Goal: Transaction & Acquisition: Purchase product/service

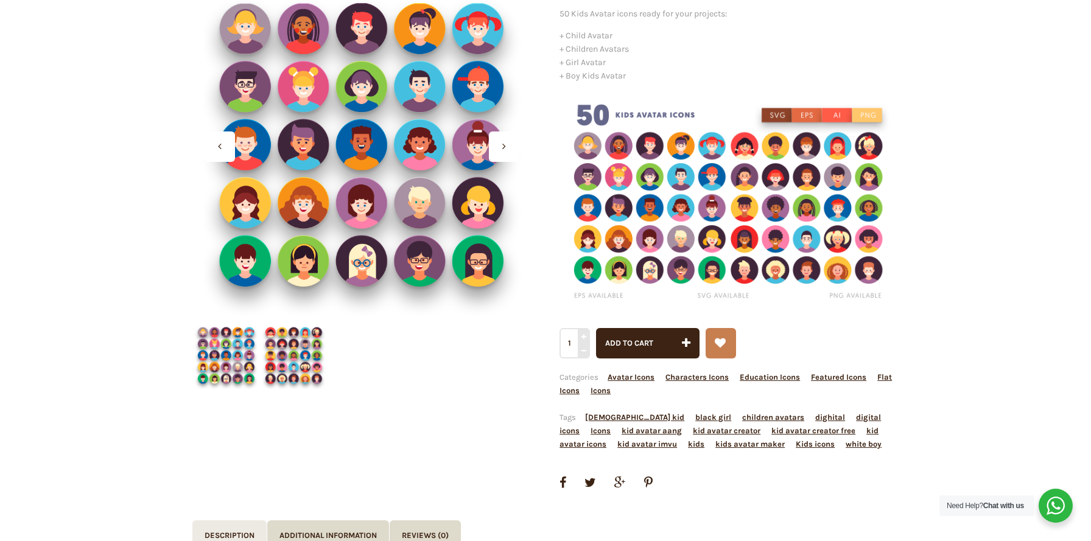
scroll to position [188, 0]
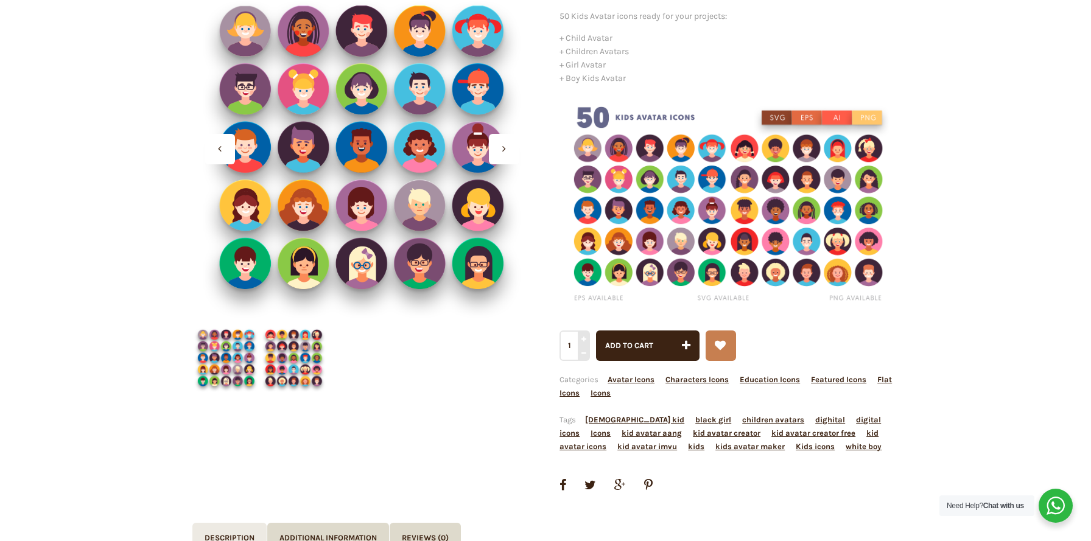
click at [505, 148] on icon at bounding box center [504, 149] width 4 height 10
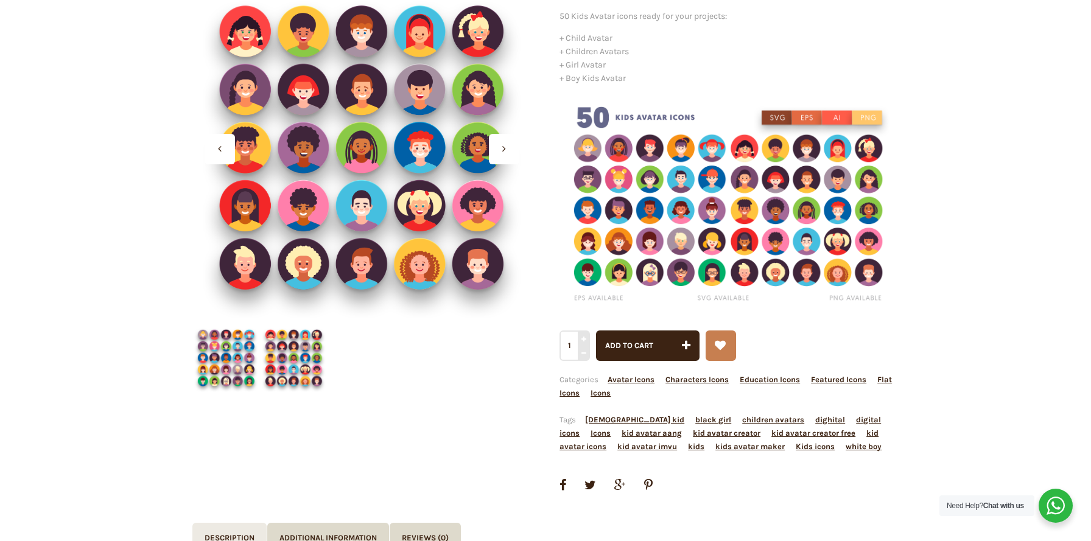
scroll to position [159, 0]
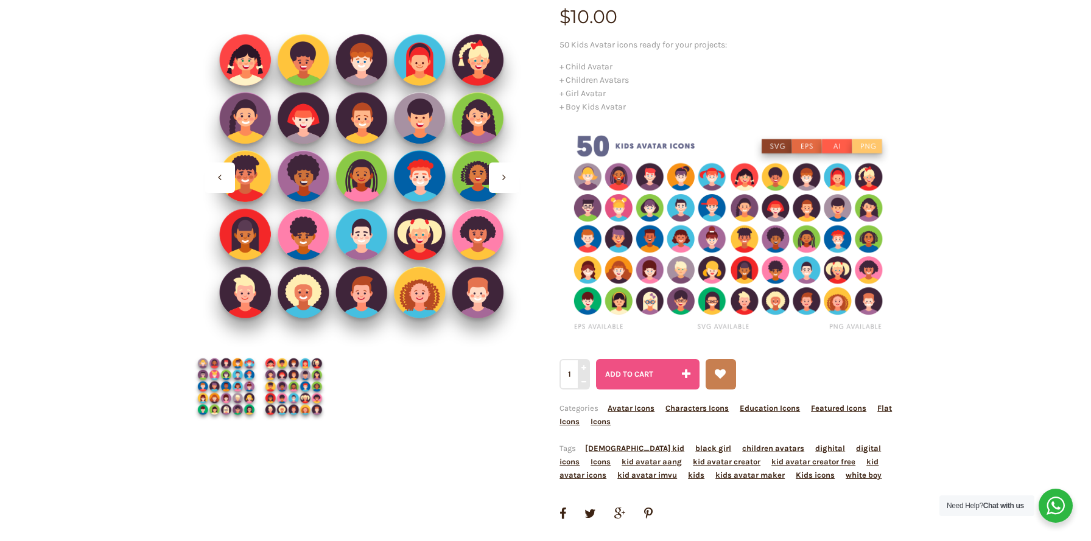
click at [630, 370] on span "Add to cart" at bounding box center [629, 374] width 48 height 9
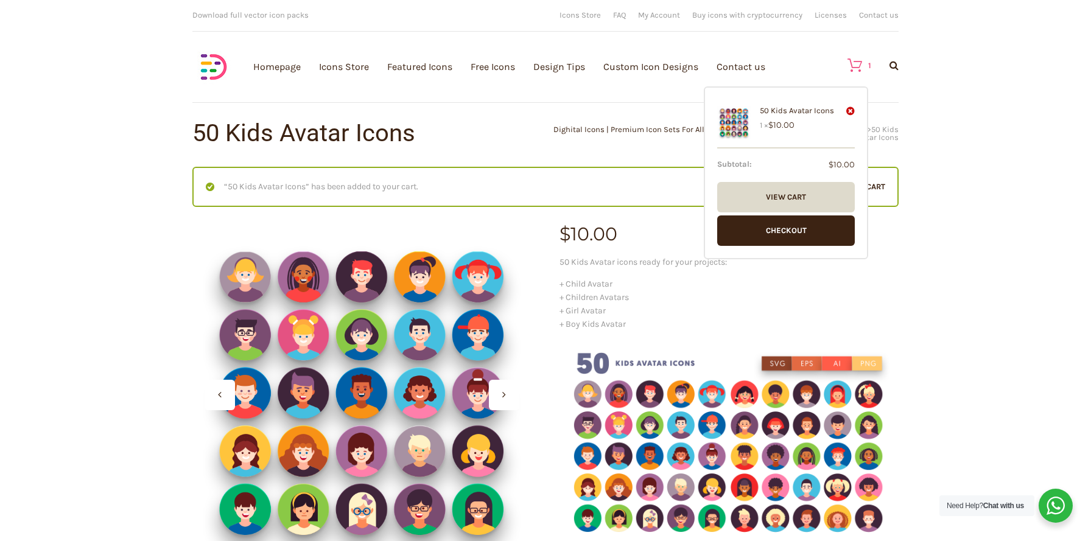
click at [863, 62] on link "1" at bounding box center [853, 65] width 36 height 15
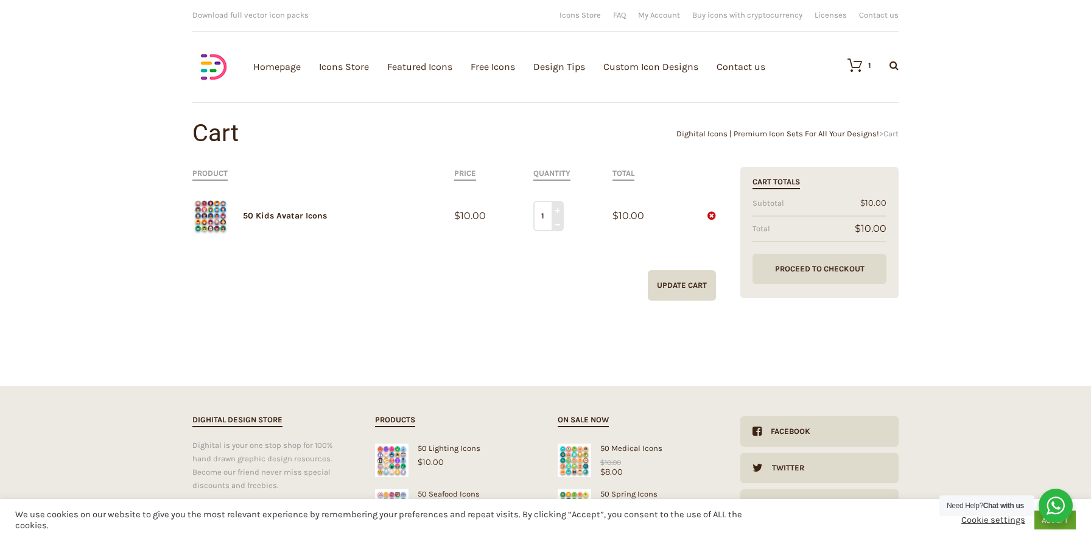
click at [797, 273] on link "Proceed to Checkout" at bounding box center [820, 269] width 134 height 30
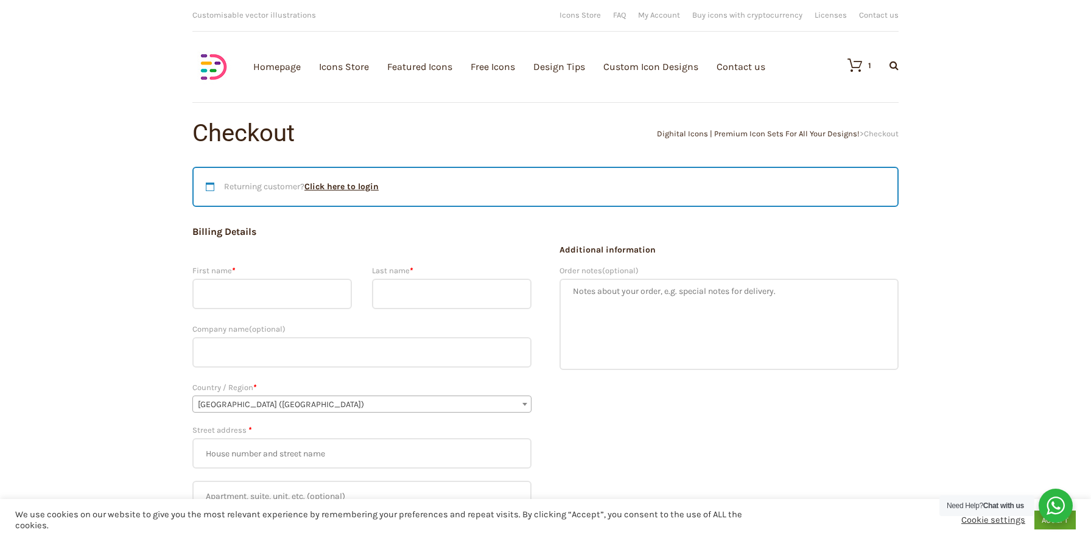
click at [298, 289] on input "First name *" at bounding box center [272, 294] width 160 height 30
type input "Brittany"
type input "Hoffman"
type input "29 Bay Forest Court"
type input "Oakland"
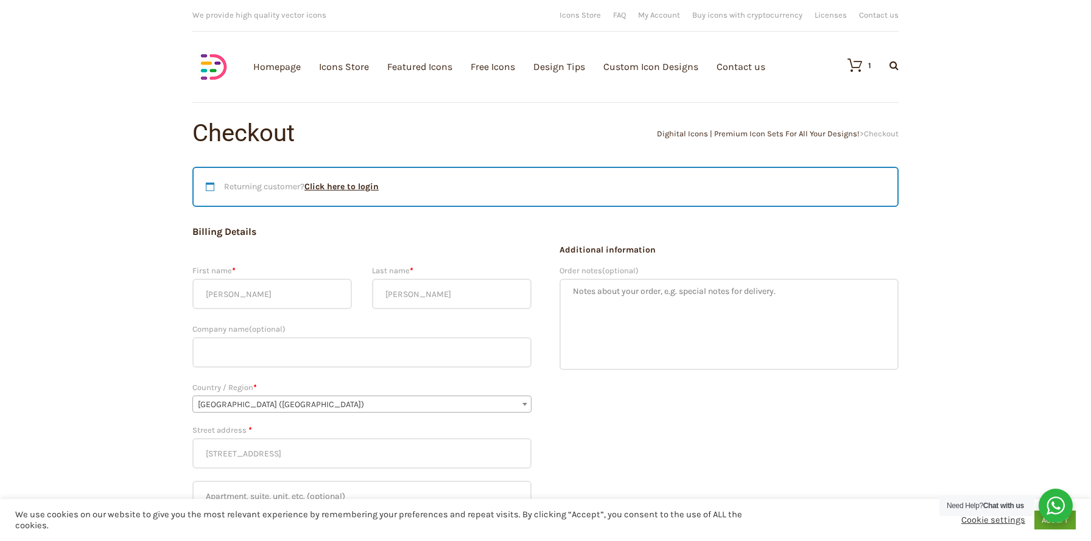
type input "94611"
type input "12147270356"
type input "brittany.a.hoffman@gmail.com"
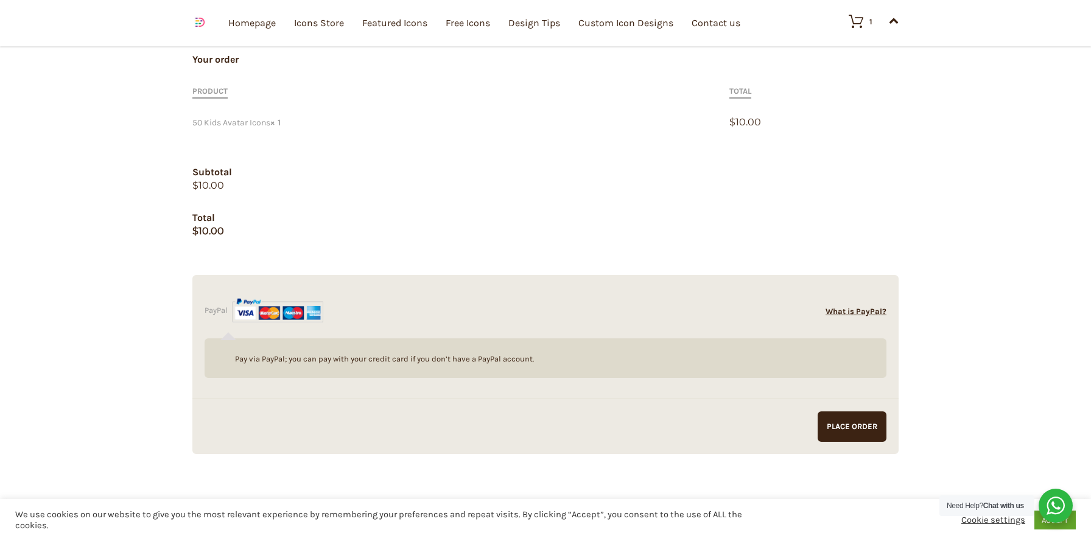
scroll to position [1145, 0]
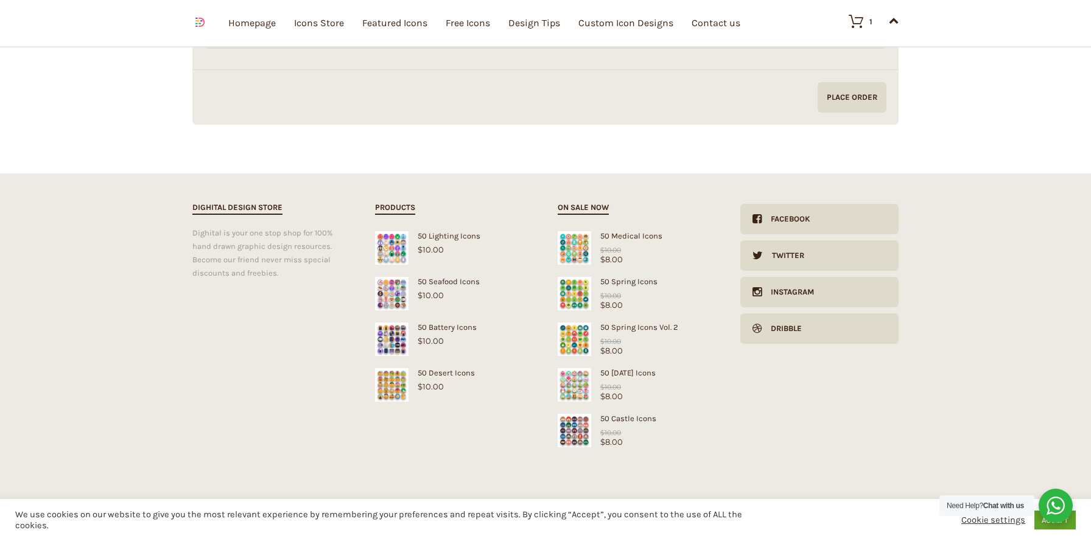
click at [826, 105] on input "Proceed to PayPal" at bounding box center [852, 97] width 69 height 30
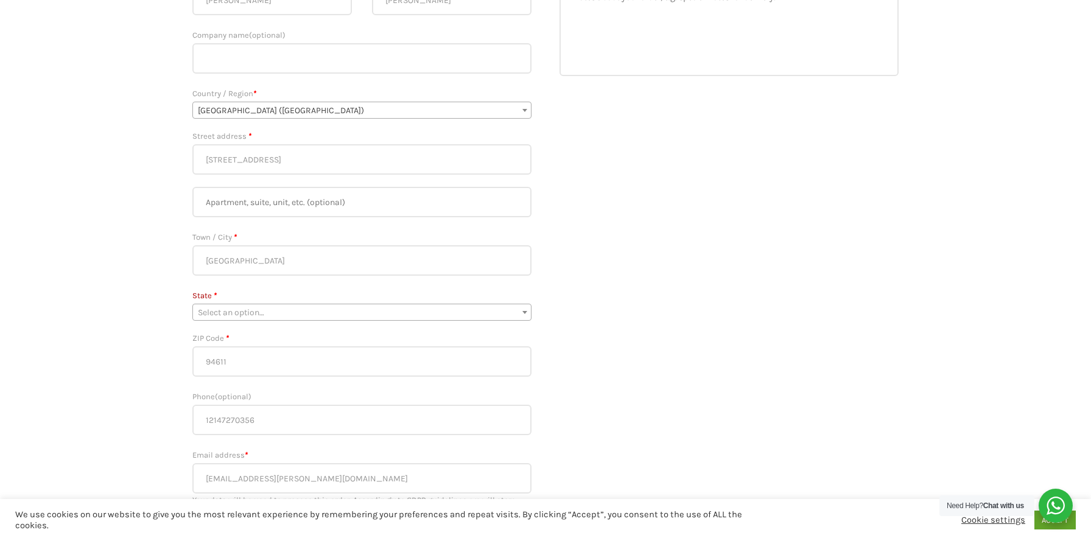
scroll to position [427, 0]
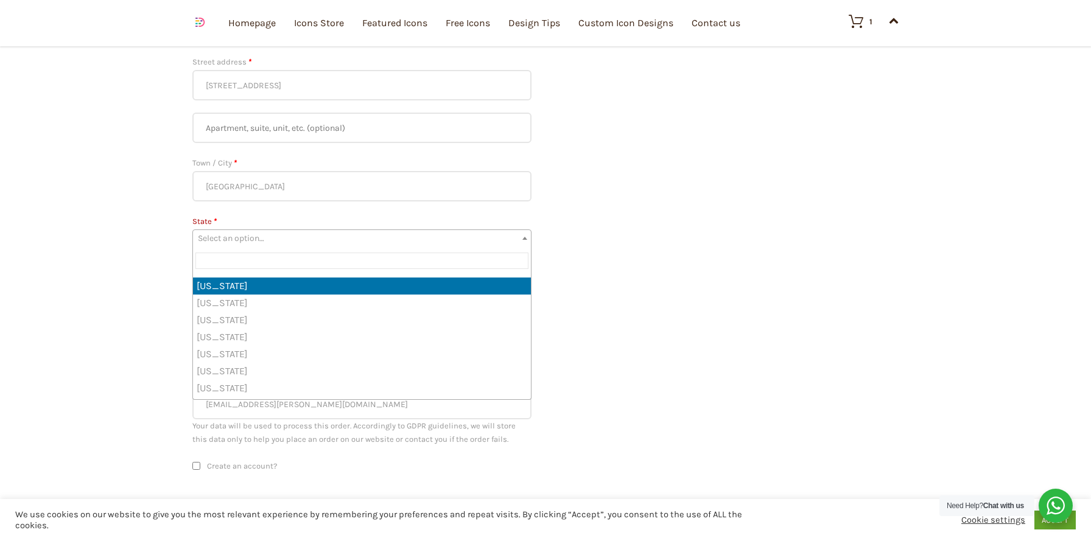
click at [420, 238] on span "Select an option…" at bounding box center [362, 238] width 338 height 17
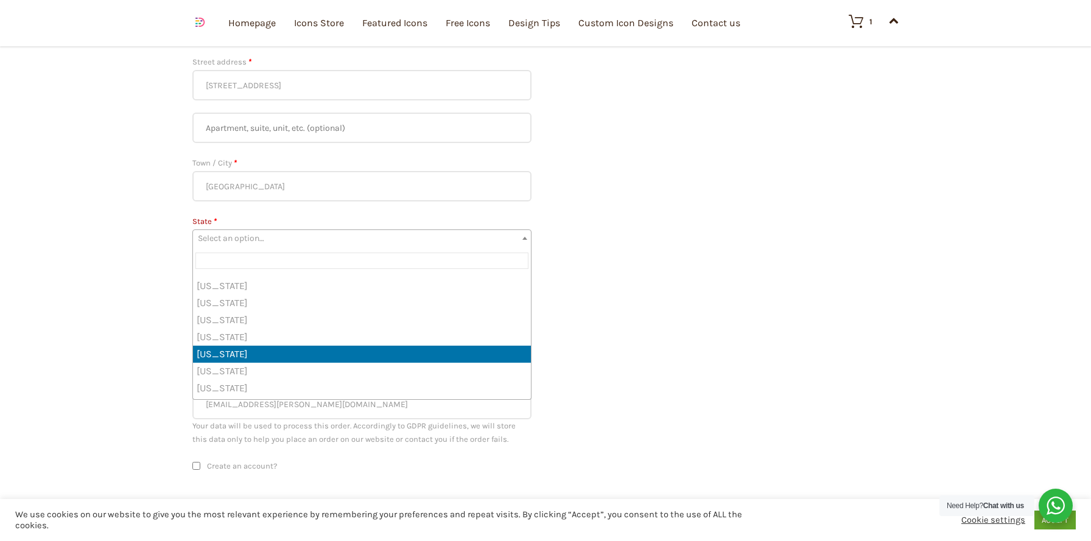
select select "CA"
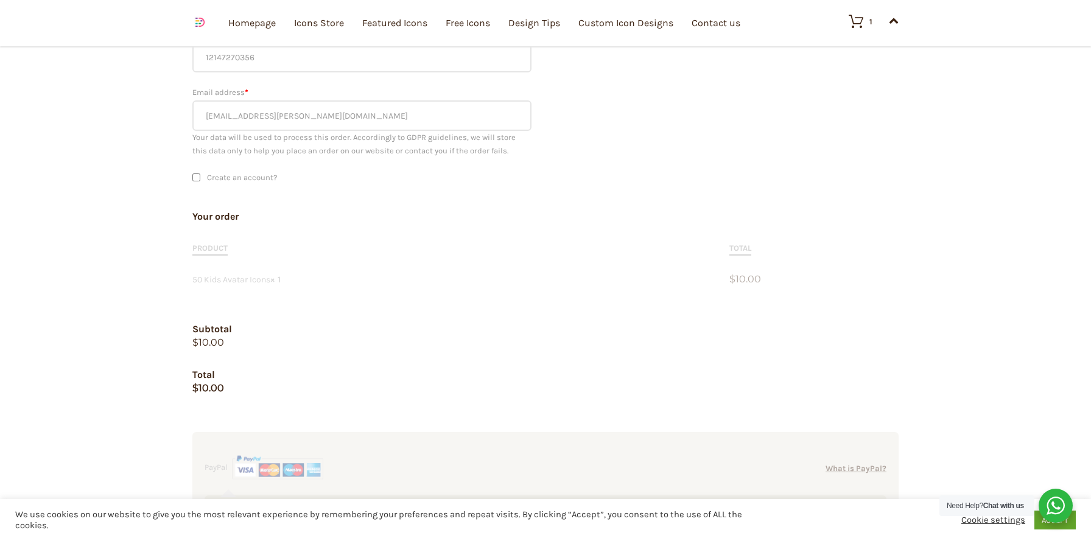
scroll to position [814, 0]
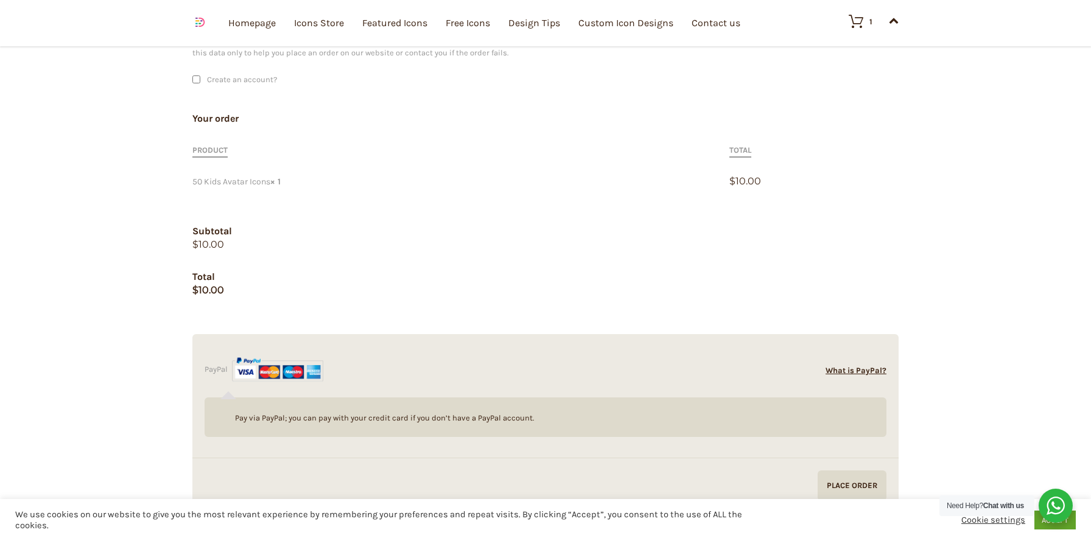
click at [841, 484] on input "Proceed to PayPal" at bounding box center [852, 486] width 69 height 30
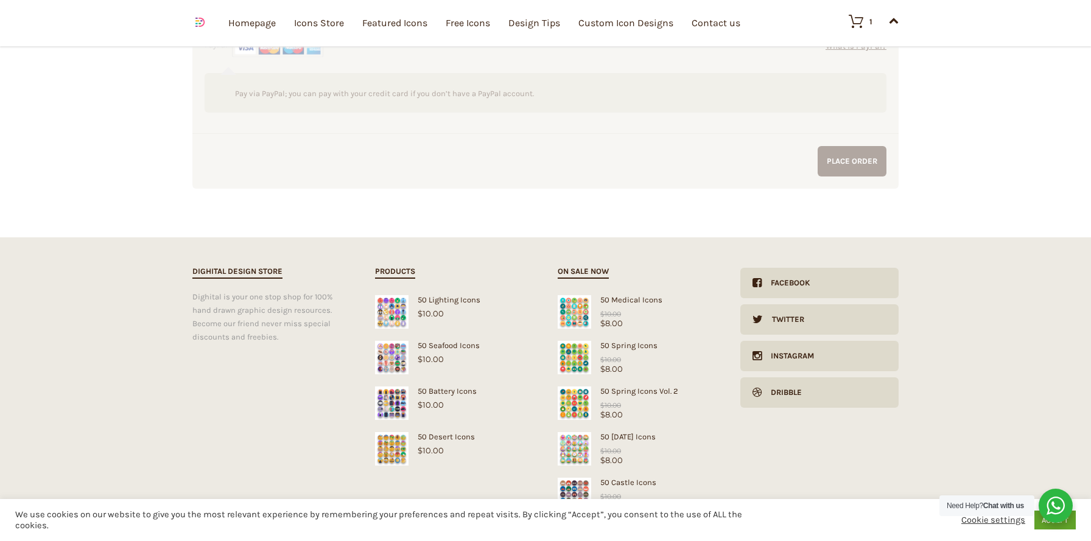
scroll to position [1203, 0]
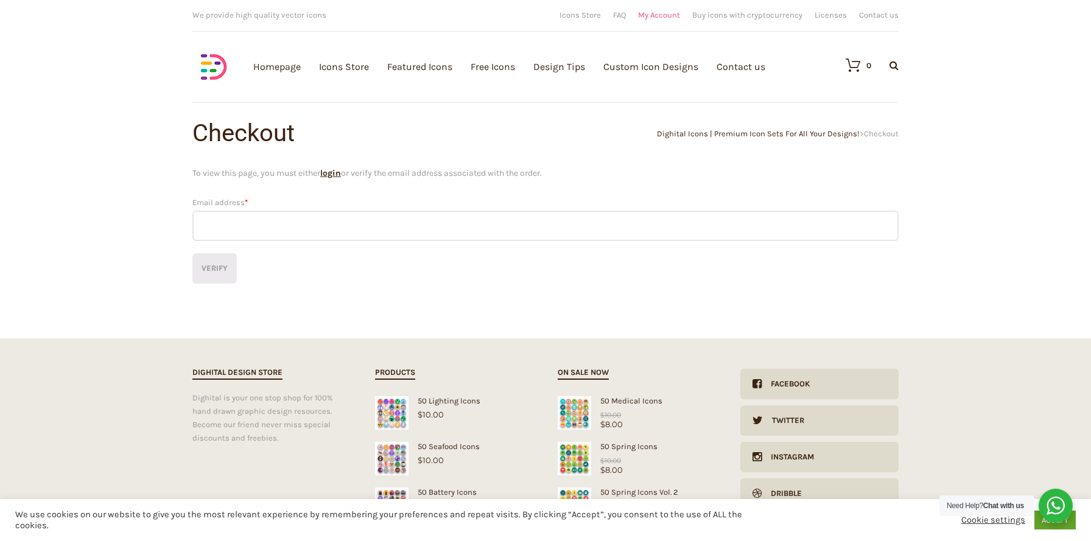
click at [660, 18] on link "My Account" at bounding box center [659, 15] width 42 height 8
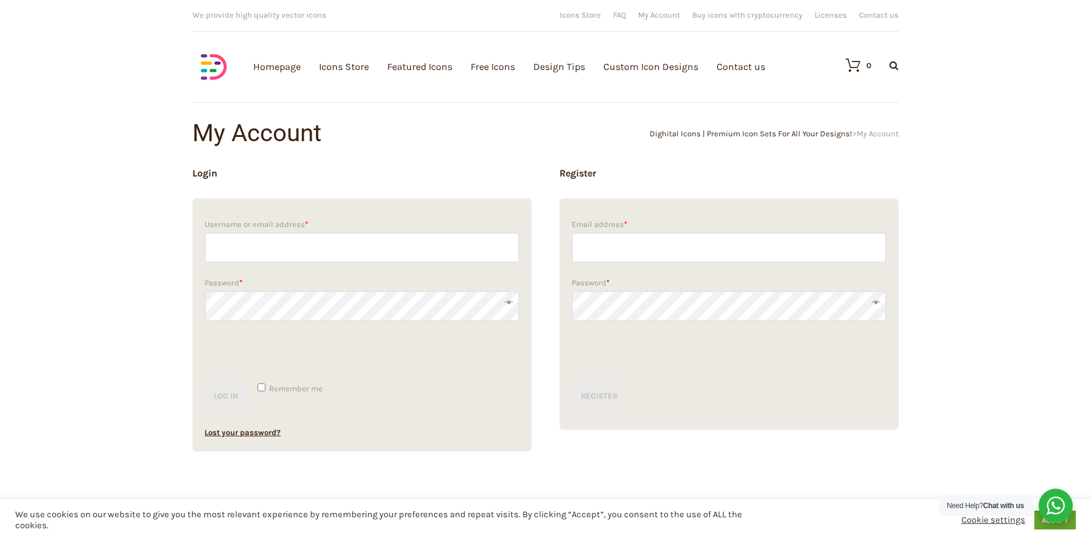
click at [214, 60] on img at bounding box center [213, 67] width 43 height 43
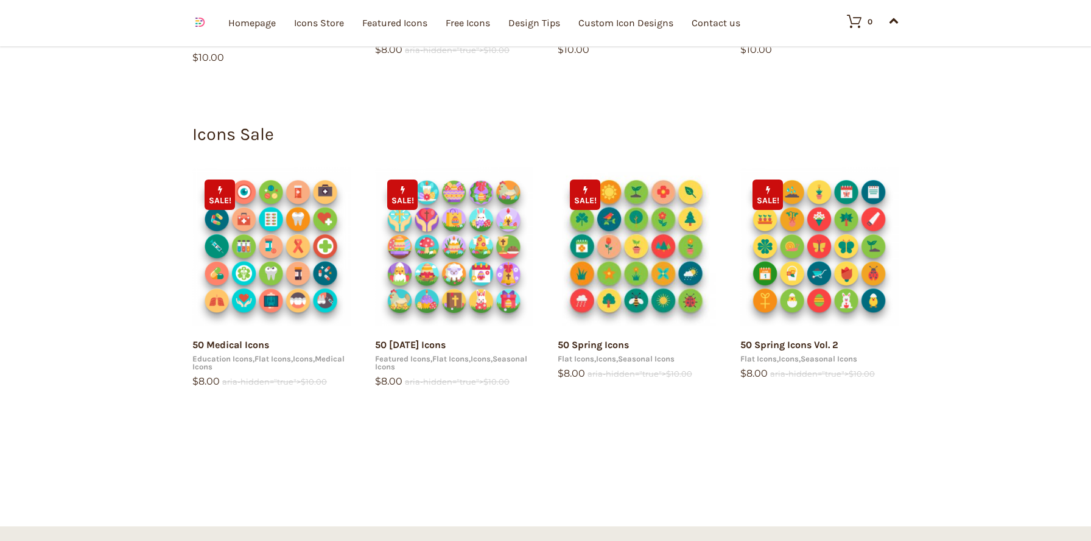
scroll to position [2063, 0]
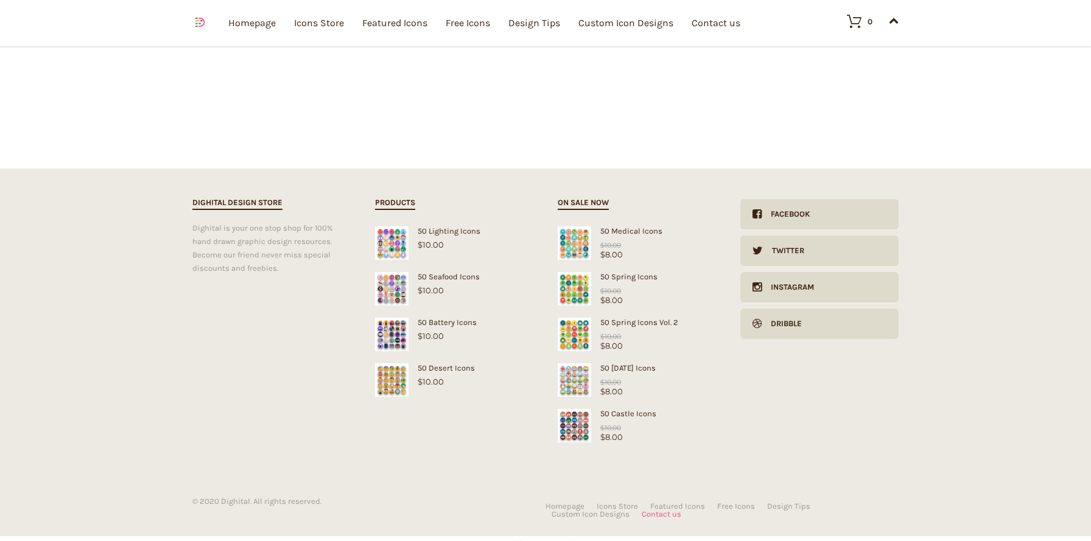
click at [647, 510] on link "Contact us" at bounding box center [662, 514] width 40 height 8
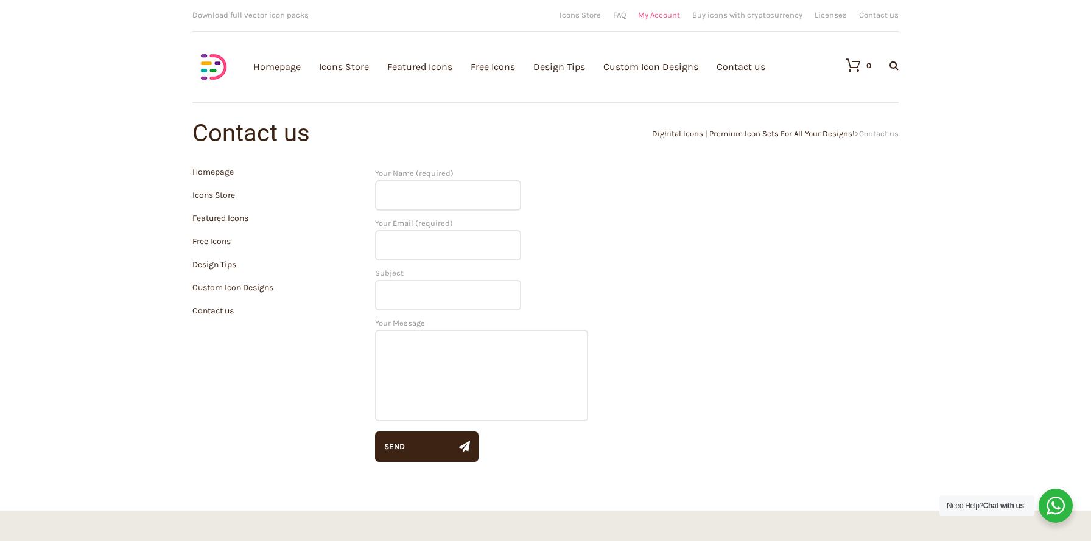
click at [666, 13] on link "My Account" at bounding box center [659, 15] width 42 height 8
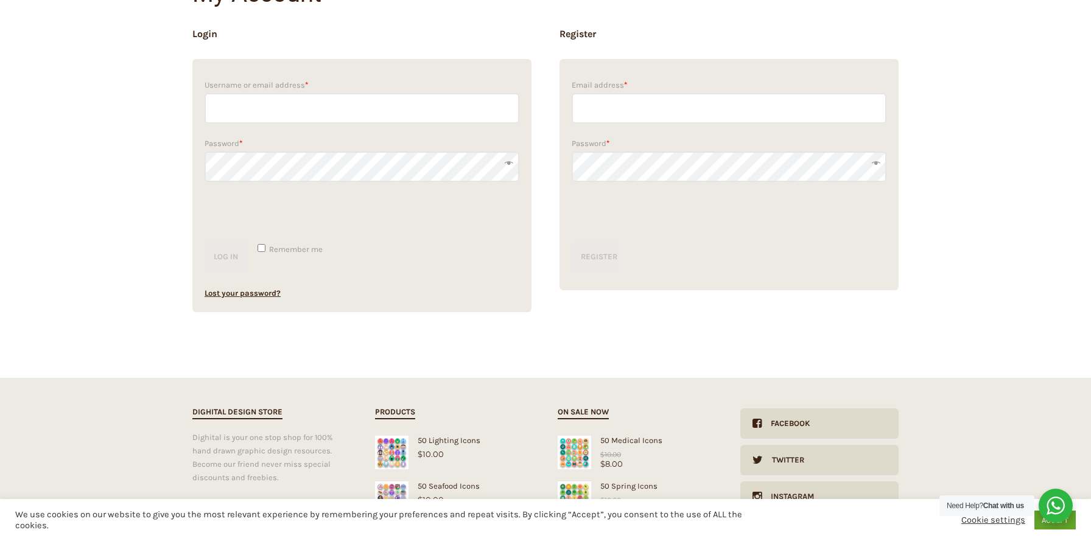
scroll to position [192, 0]
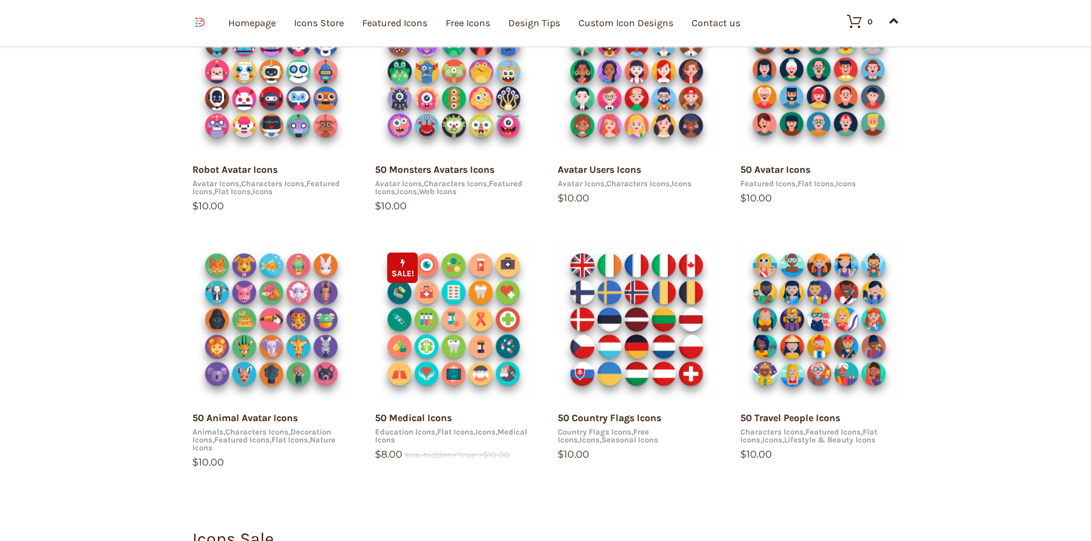
scroll to position [2063, 0]
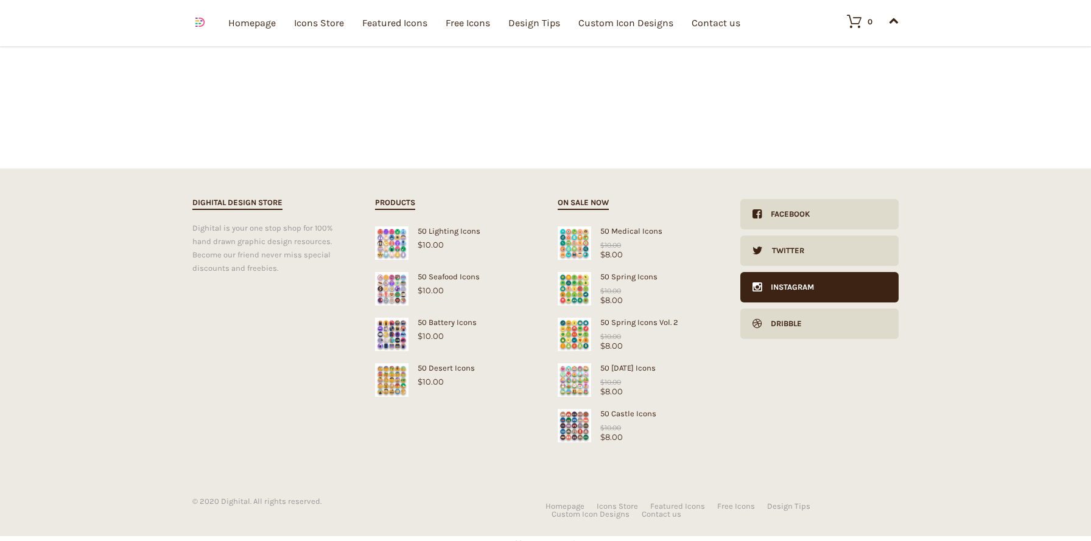
click at [780, 277] on div "Instagram" at bounding box center [788, 287] width 52 height 30
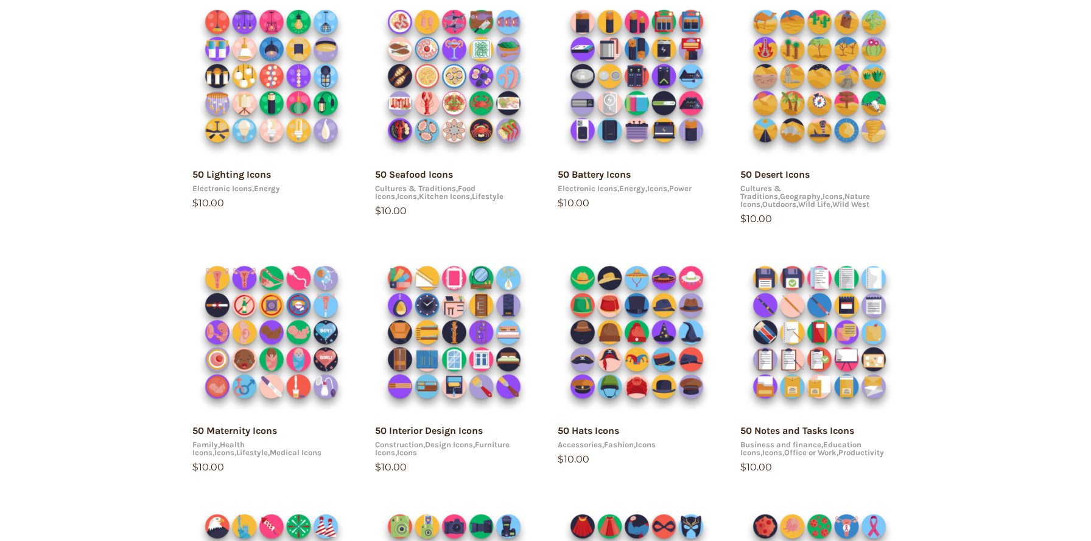
scroll to position [0, 0]
